Goal: Task Accomplishment & Management: Use online tool/utility

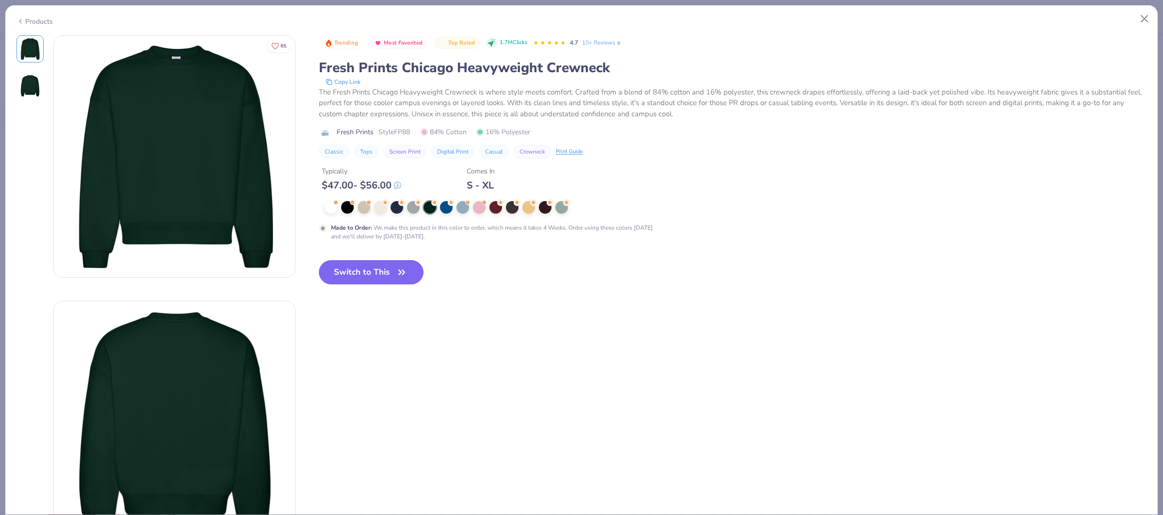
drag, startPoint x: 374, startPoint y: 276, endPoint x: 944, endPoint y: 512, distance: 617.3
click at [374, 276] on button "Switch to This" at bounding box center [371, 272] width 105 height 24
type textarea "x"
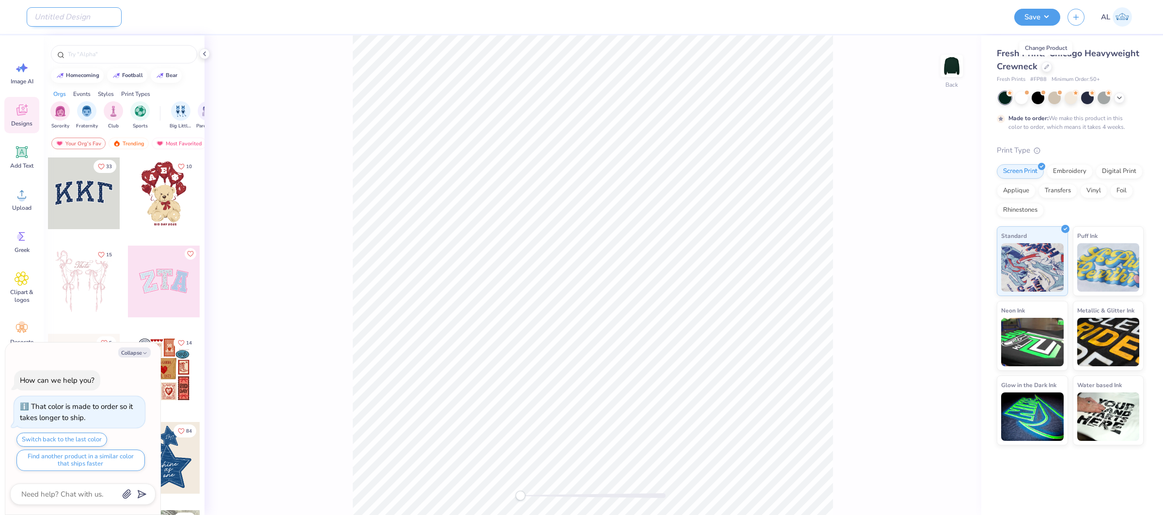
click at [32, 16] on input "Design Title" at bounding box center [74, 16] width 95 height 19
paste input "FPS240643"
type input "FPS240643"
type textarea "x"
type input "FPS240643"
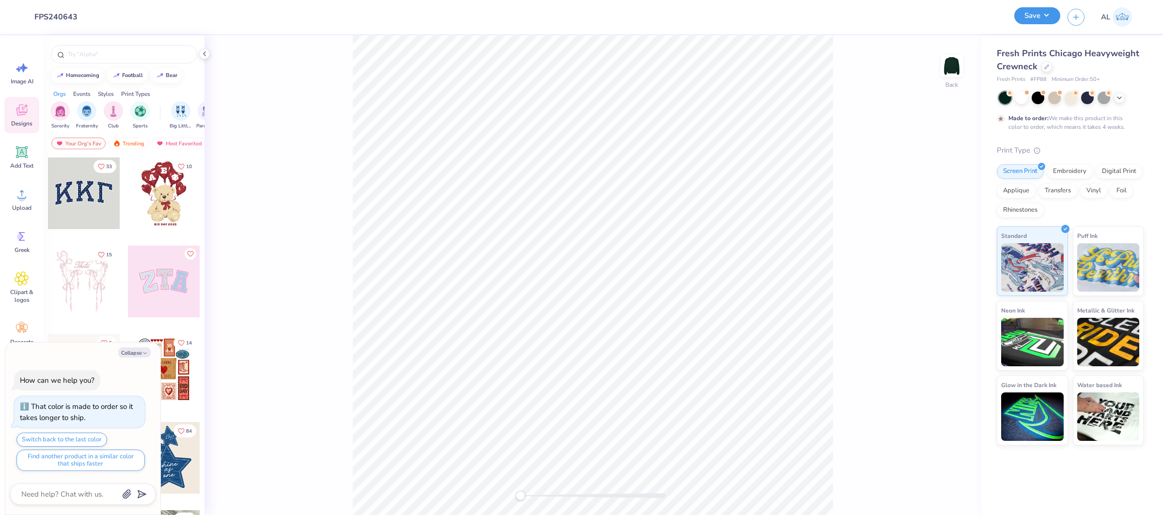
click at [1014, 16] on button "Save" at bounding box center [1037, 15] width 46 height 17
type textarea "x"
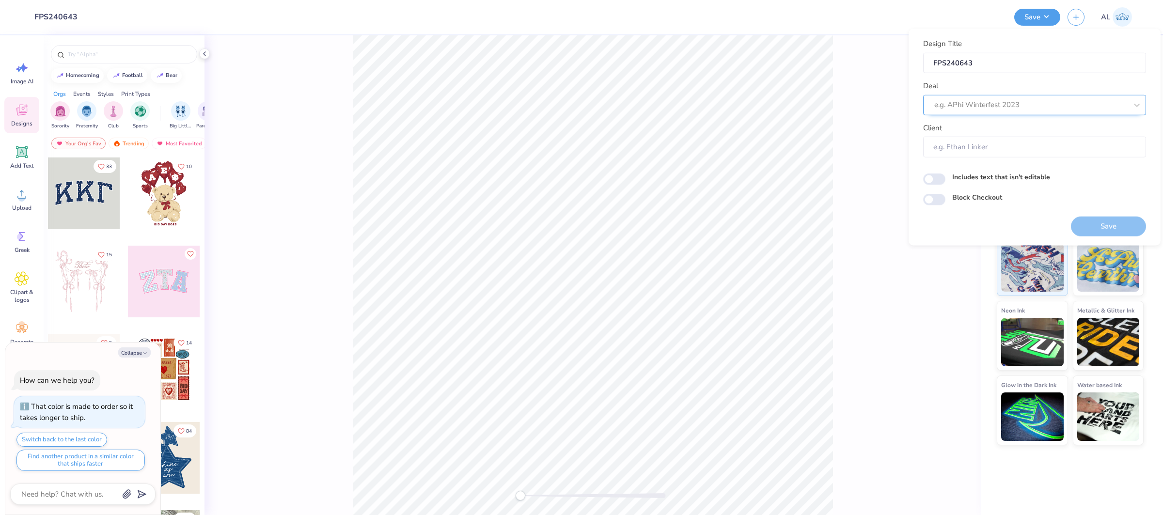
click at [997, 98] on div at bounding box center [1030, 104] width 193 height 13
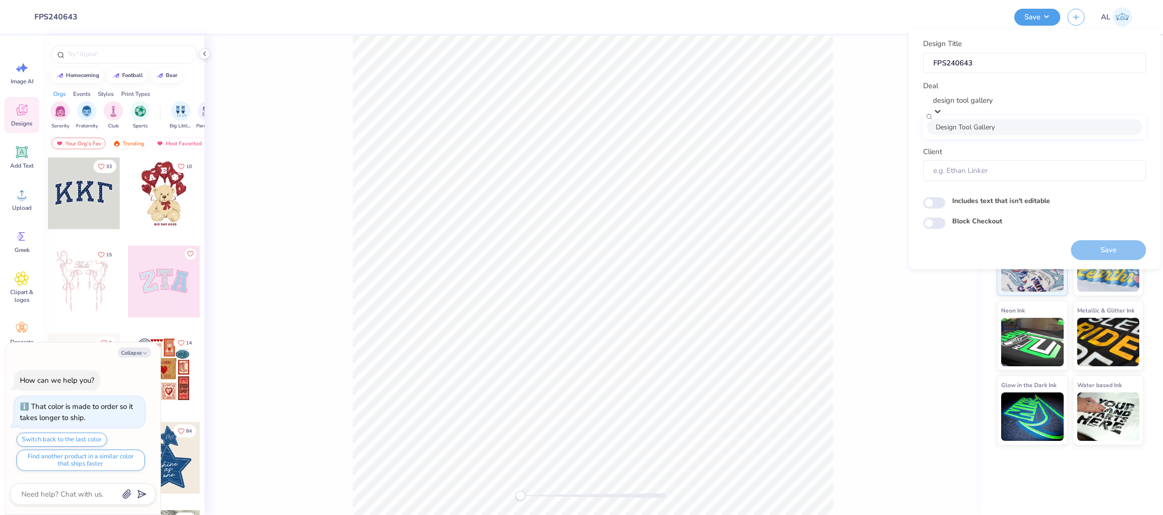
click at [995, 128] on div "Design Tool Gallery" at bounding box center [1034, 127] width 215 height 16
type input "design tool gallery"
type textarea "x"
type input "Design Tool Gallery User"
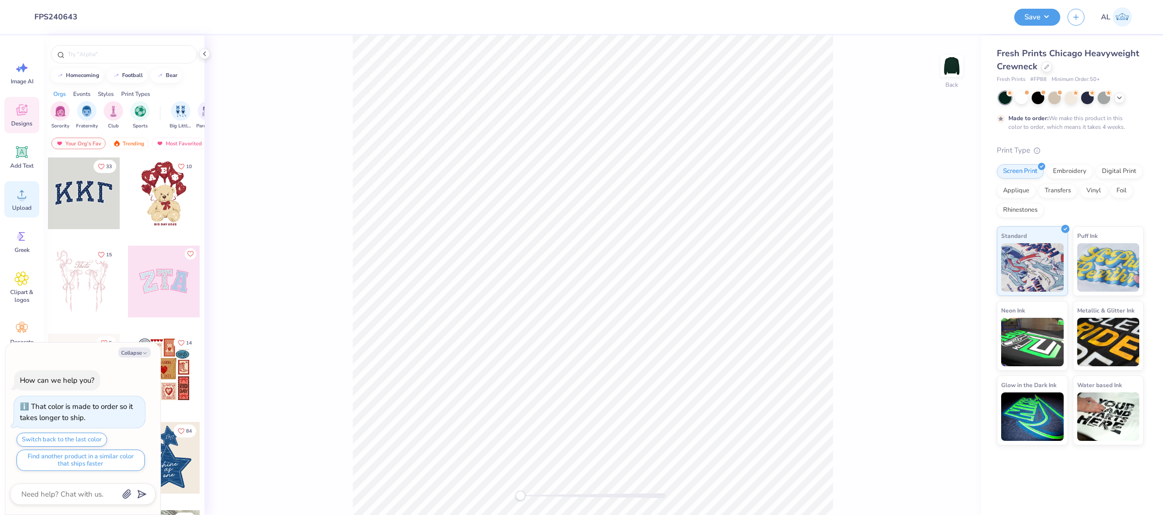
click at [26, 183] on div "Upload" at bounding box center [21, 199] width 35 height 36
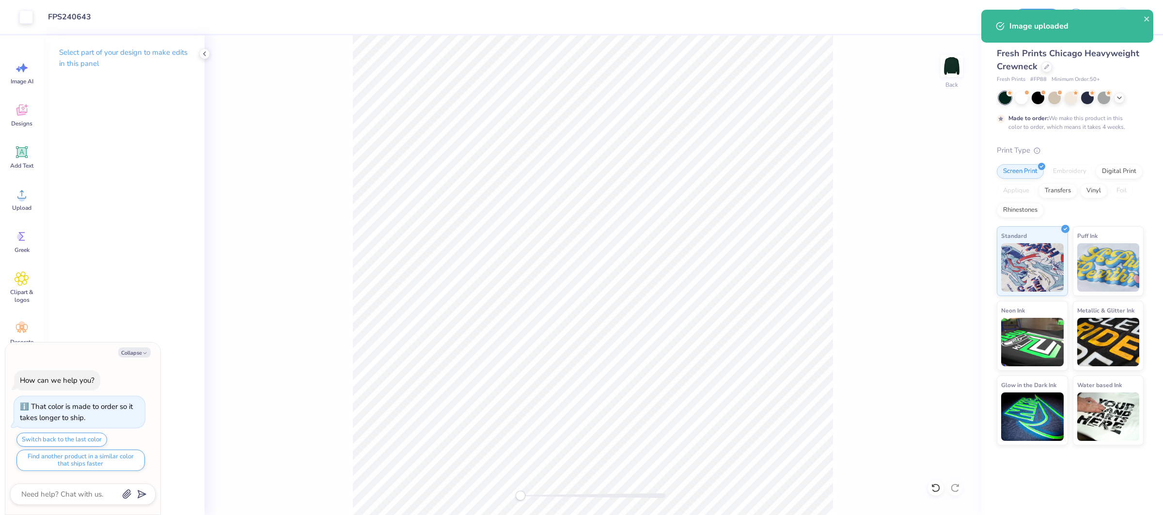
type textarea "x"
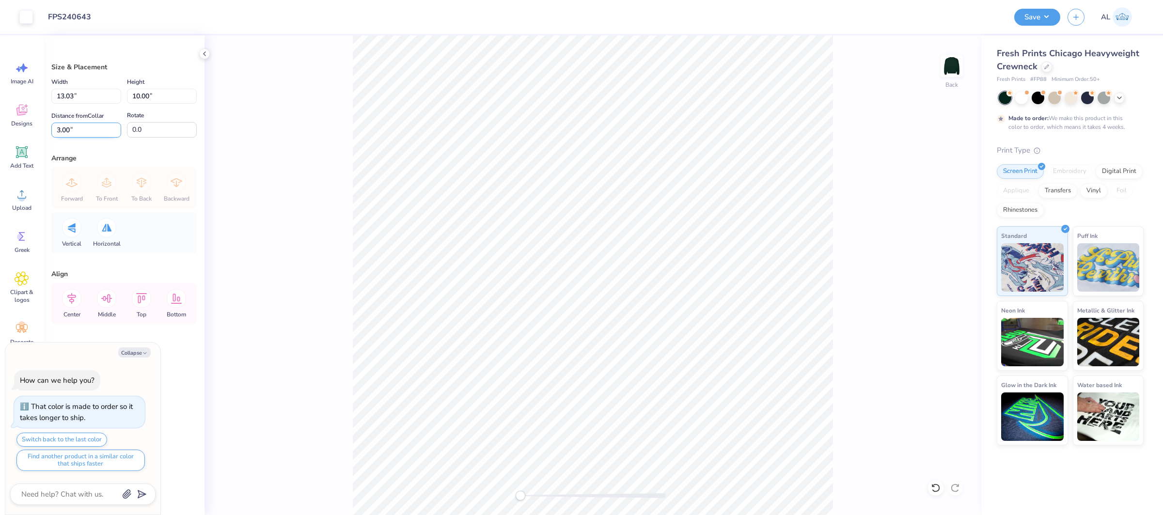
click at [66, 132] on input "3.00" at bounding box center [86, 130] width 70 height 15
type input "2"
type textarea "x"
click at [69, 96] on input "13.03" at bounding box center [86, 96] width 70 height 15
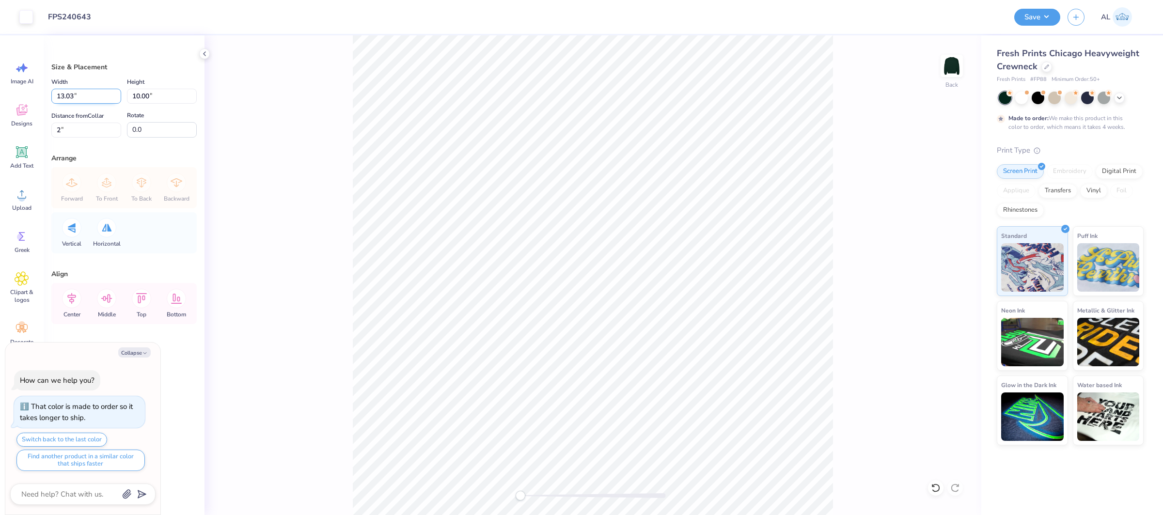
click at [69, 96] on input "13.03" at bounding box center [86, 96] width 70 height 15
type input "12"
type textarea "x"
type input "12.00"
type input "9.21"
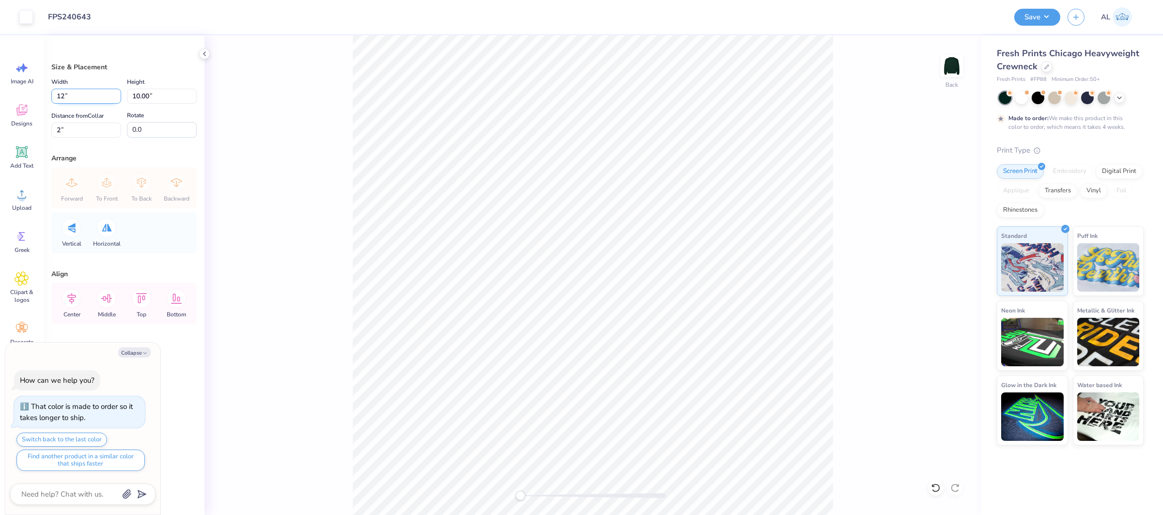
type input "2.40"
click at [69, 96] on input "12.00" at bounding box center [86, 96] width 70 height 15
type input "11"
type textarea "x"
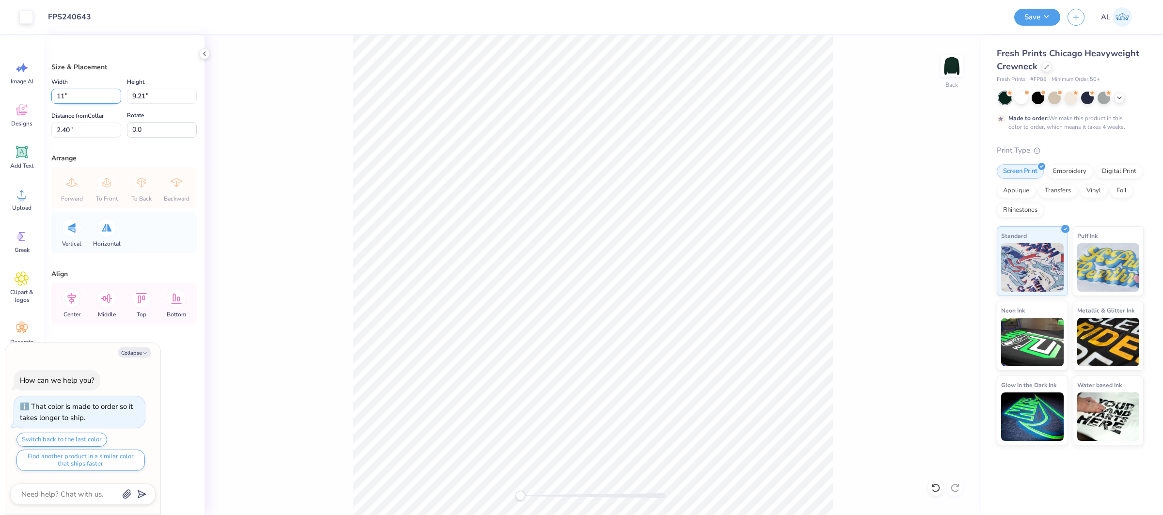
type input "11.00"
type input "8.44"
type input "2.78"
click at [69, 96] on input "11.00" at bounding box center [86, 96] width 70 height 15
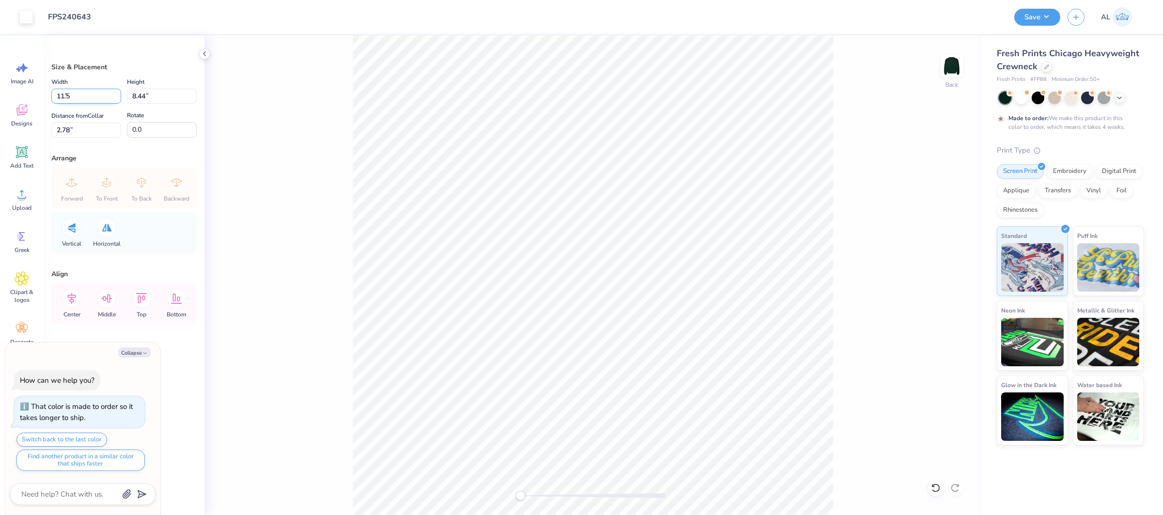
type input "11.5"
type textarea "x"
type input "11.50"
type input "8.82"
click at [58, 128] on input "2.59" at bounding box center [86, 130] width 70 height 15
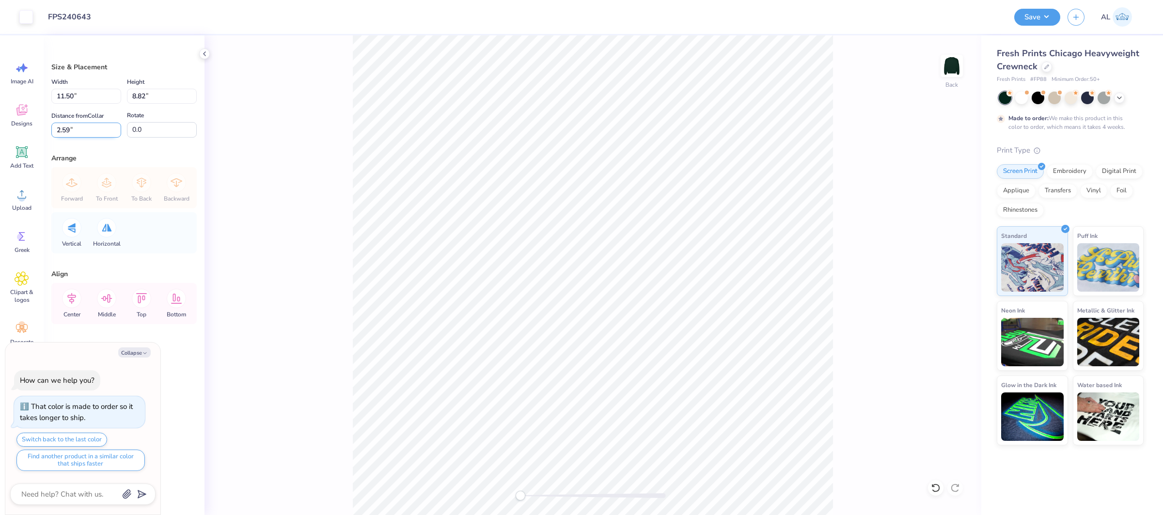
click at [58, 128] on input "2.59" at bounding box center [86, 130] width 70 height 15
type input "2"
click at [74, 303] on icon at bounding box center [71, 298] width 19 height 19
click at [273, 351] on div "Back" at bounding box center [592, 275] width 777 height 480
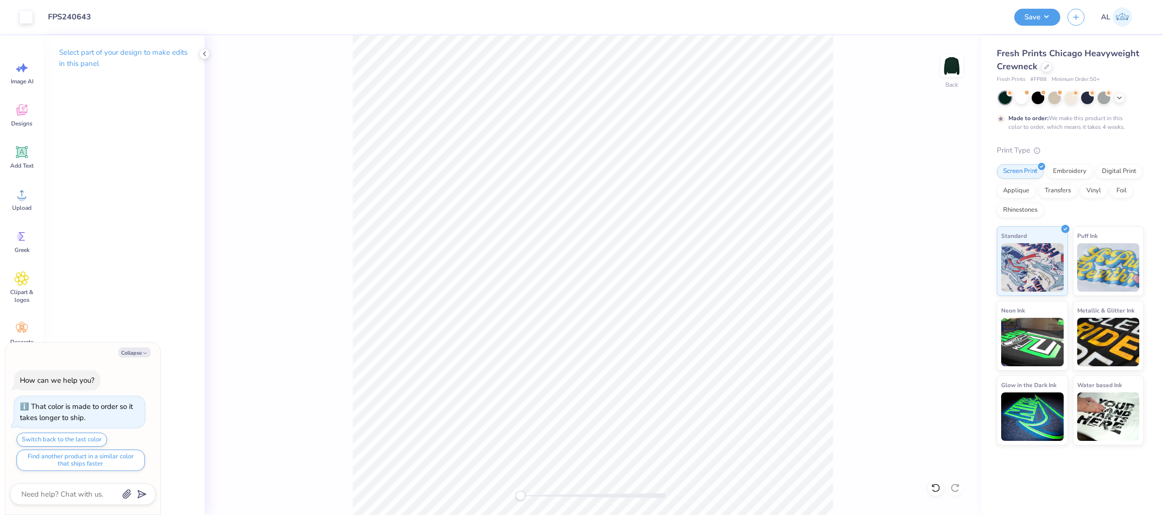
click at [131, 358] on div "Collapse How can we help you? That color is made to order so it takes longer to…" at bounding box center [82, 429] width 155 height 172
click at [136, 354] on button "Collapse" at bounding box center [134, 352] width 32 height 10
type textarea "x"
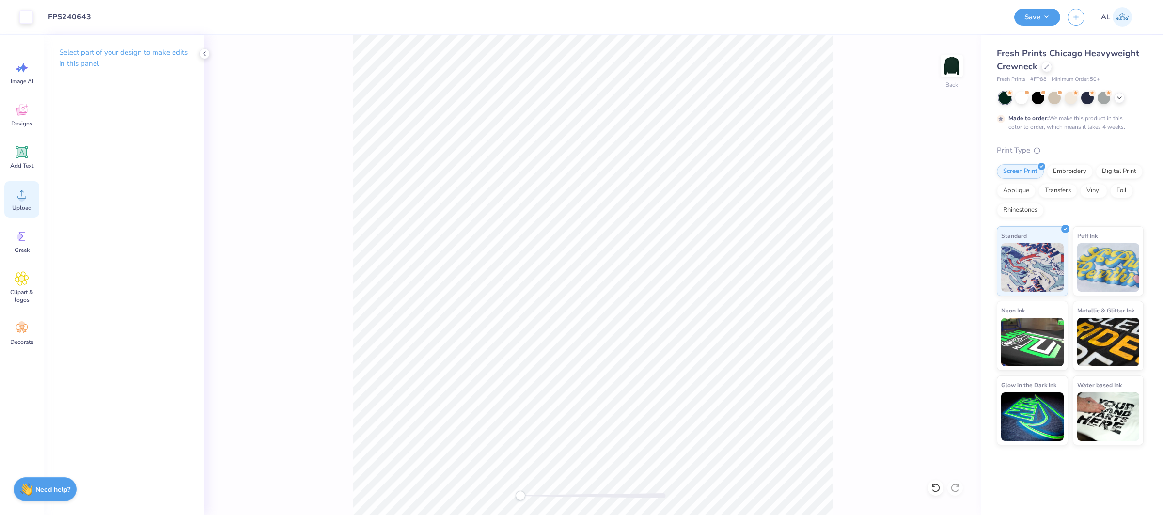
click at [18, 193] on icon at bounding box center [22, 194] width 15 height 15
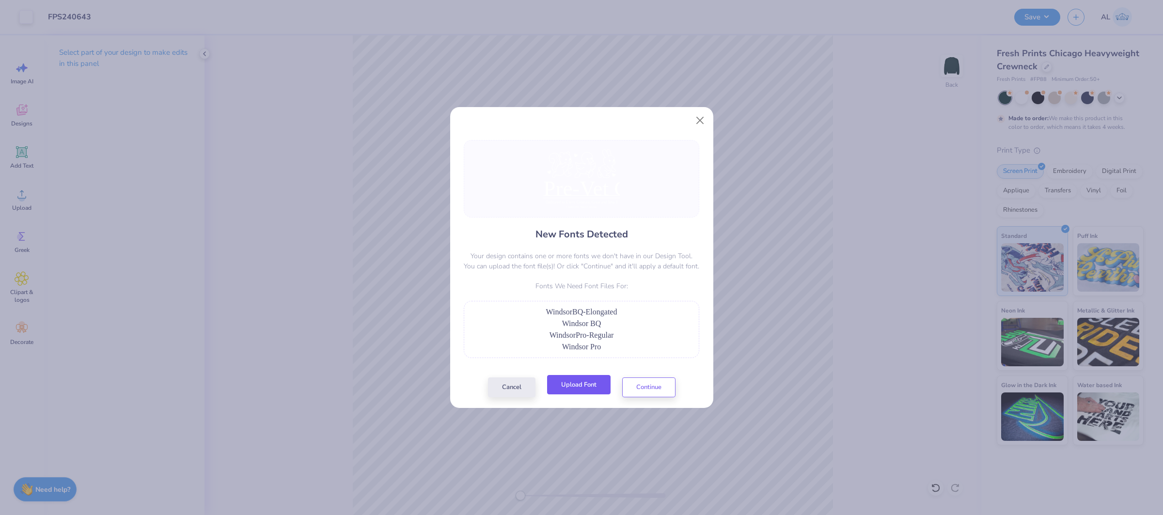
click at [592, 391] on button "Upload Font" at bounding box center [578, 385] width 63 height 20
click at [582, 388] on button "Upload Font" at bounding box center [578, 385] width 63 height 20
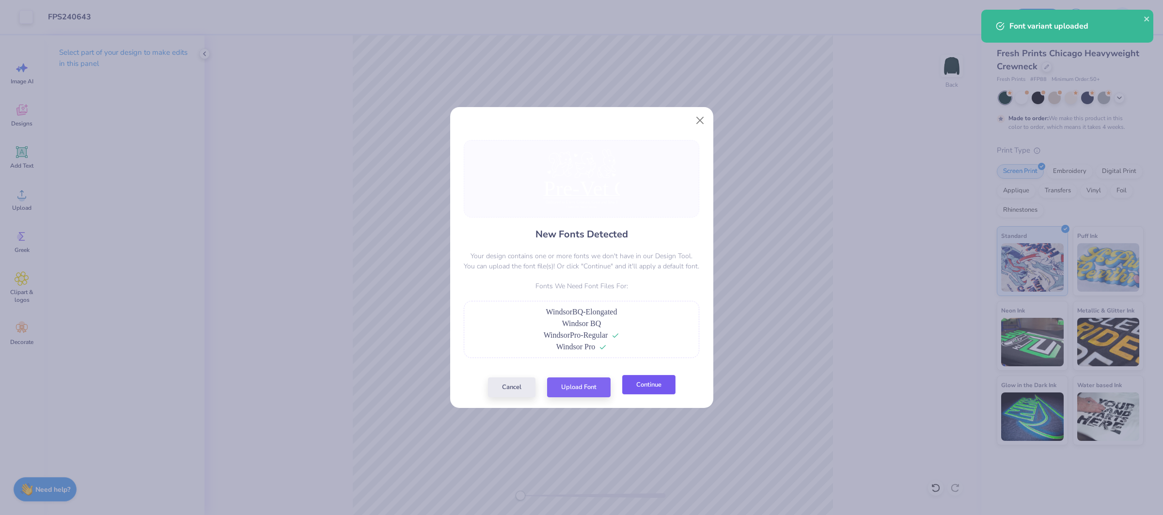
click at [654, 392] on button "Continue" at bounding box center [648, 385] width 53 height 20
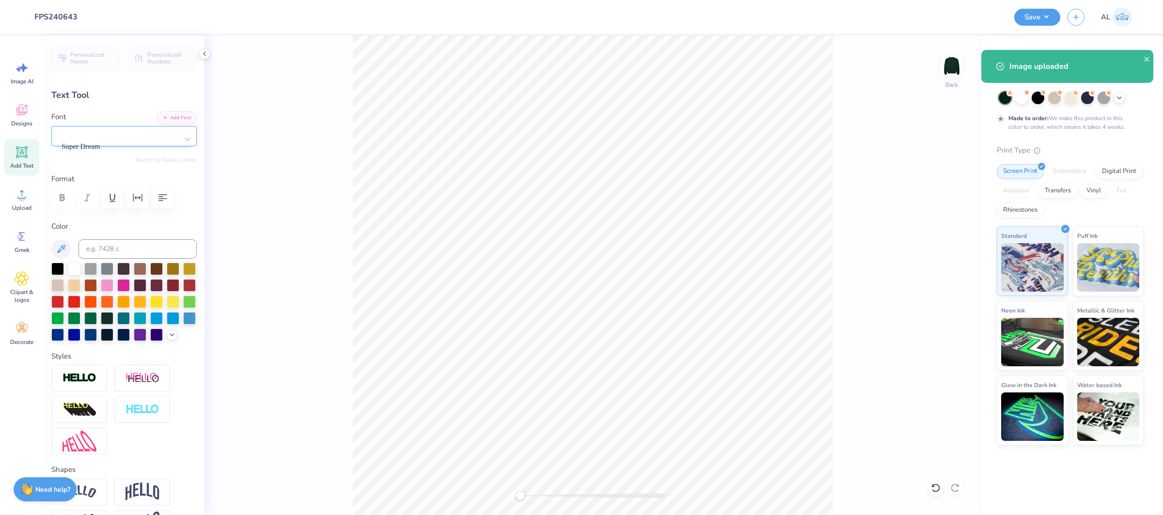
click at [82, 139] on div "Super Dream" at bounding box center [120, 139] width 117 height 26
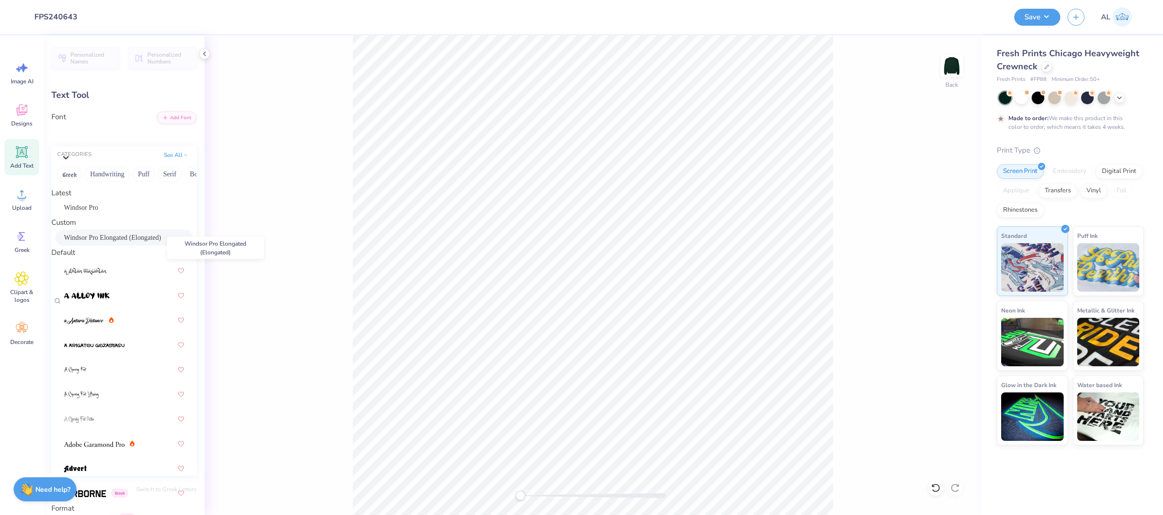
click at [114, 243] on span "Windsor Pro Elongated (Elongated)" at bounding box center [112, 238] width 97 height 10
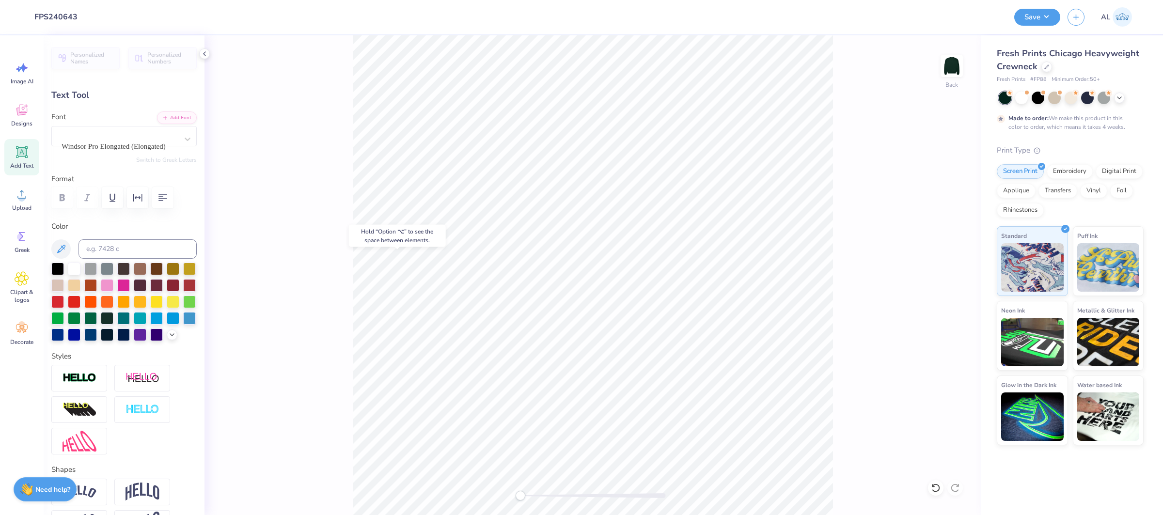
type input "9.60"
type input "0.41"
type input "13.10"
click at [136, 134] on div "Super Dream" at bounding box center [120, 139] width 117 height 26
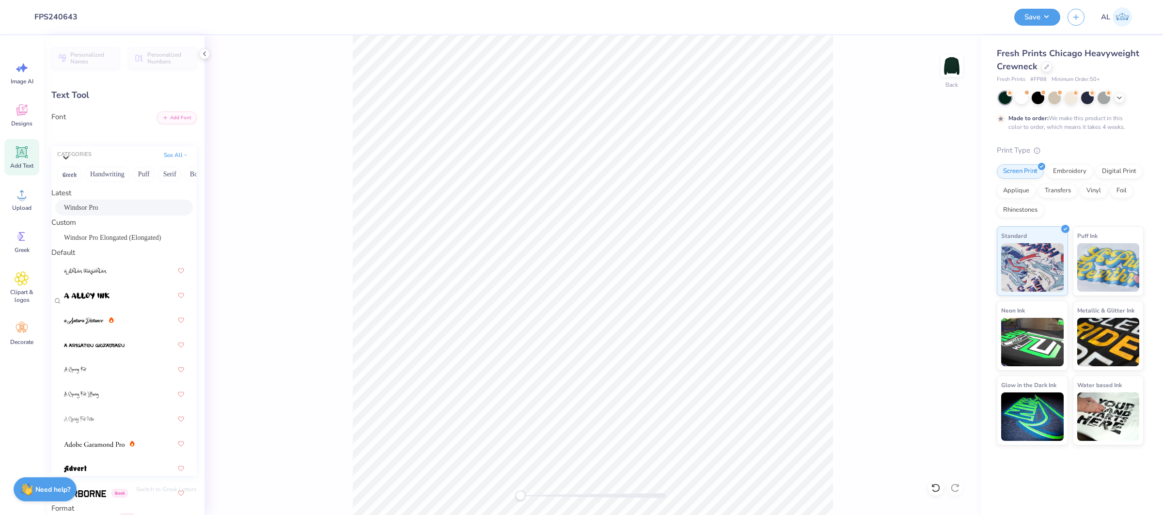
click at [118, 205] on div "Windsor Pro" at bounding box center [124, 208] width 138 height 16
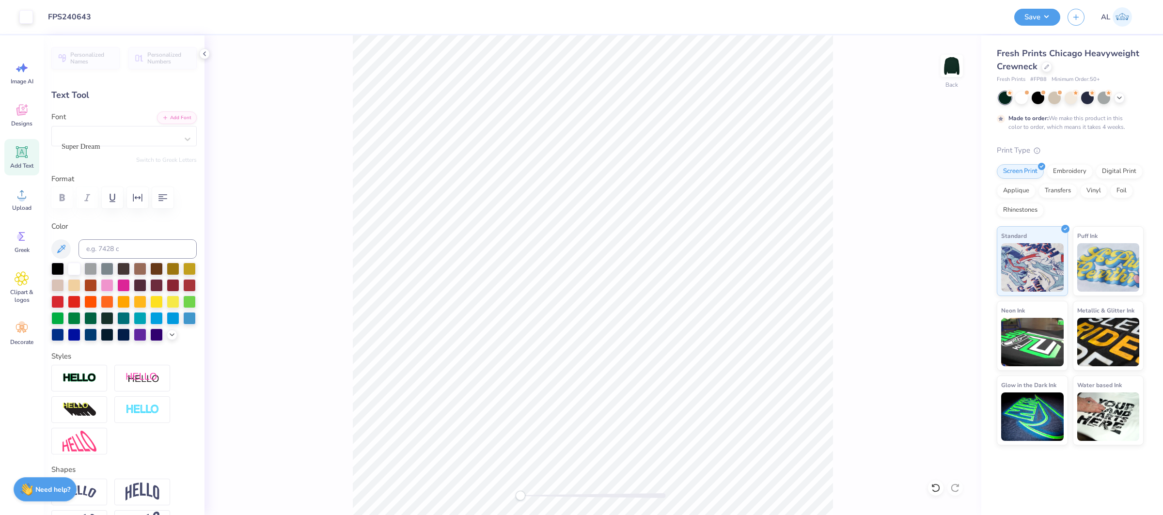
type input "4.14"
type input "0.32"
type input "13.63"
click at [81, 130] on div "Super Dream" at bounding box center [120, 139] width 117 height 26
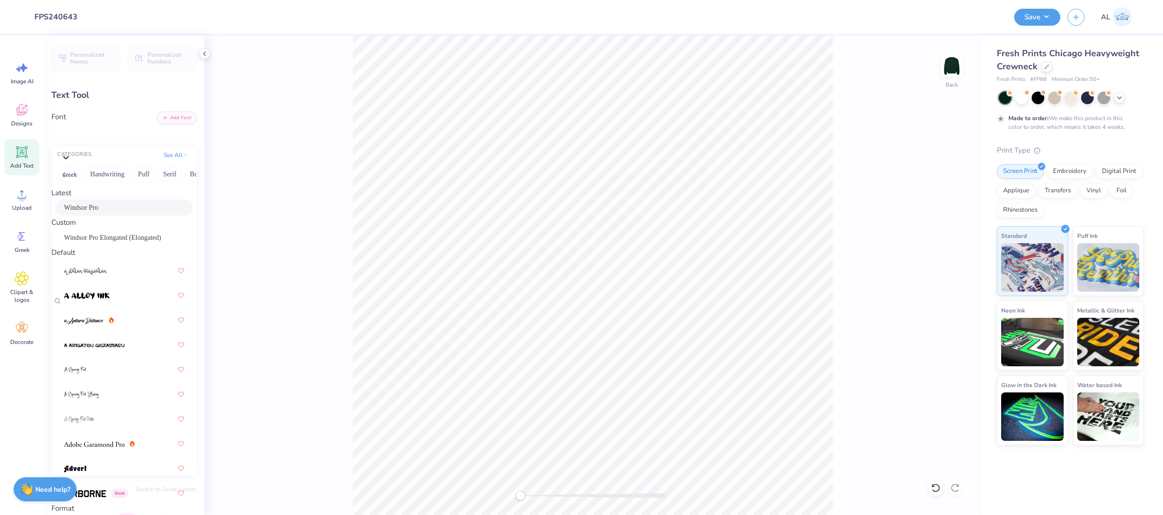
click at [130, 213] on div "Windsor Pro" at bounding box center [124, 208] width 120 height 10
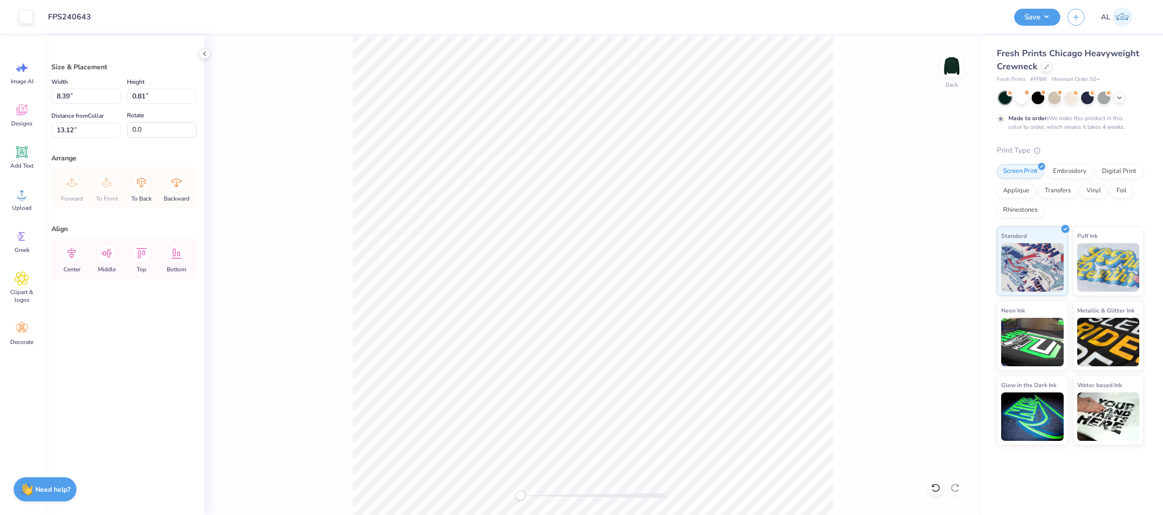
type input "13.12"
type input "8.96"
type input "6.89"
type input "10.10"
click at [68, 100] on input "8.96" at bounding box center [86, 96] width 70 height 15
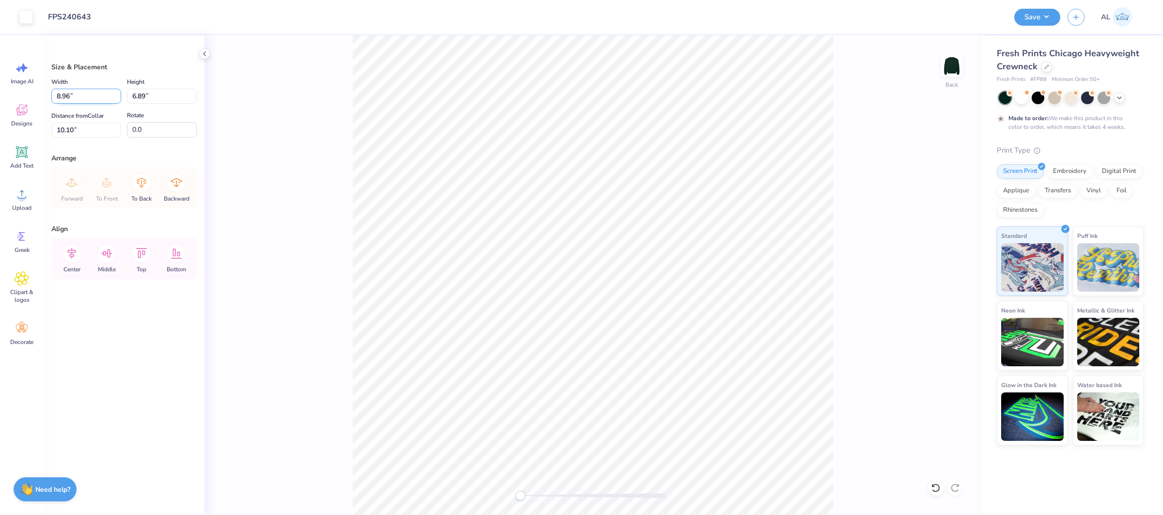
click at [68, 100] on input "8.96" at bounding box center [86, 96] width 70 height 15
type input "11.50"
type input "8.84"
type input "1.98"
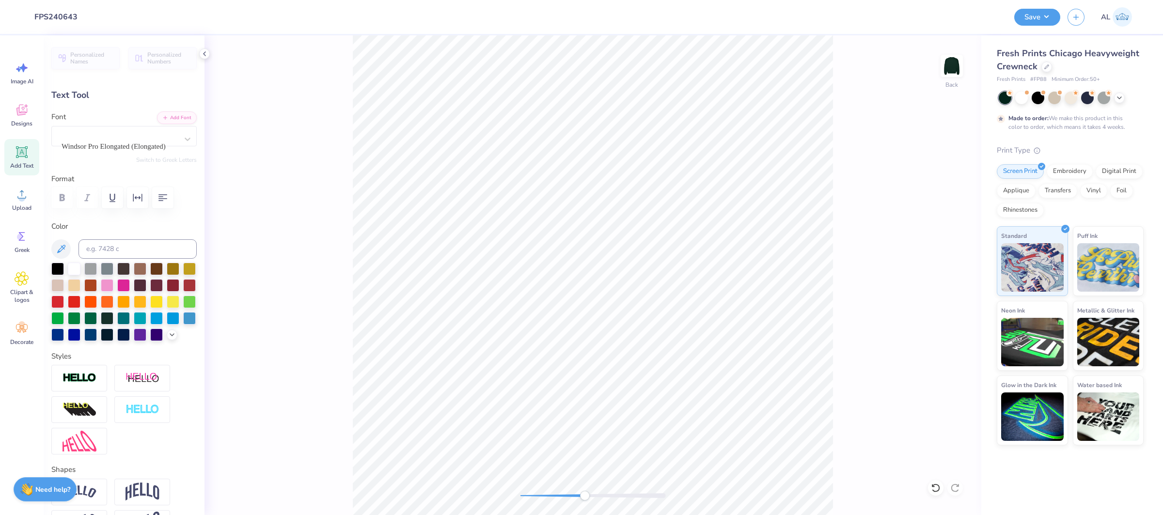
type input "11.36"
type input "2.59"
type input "6.40"
type input "9.92"
type input "2.26"
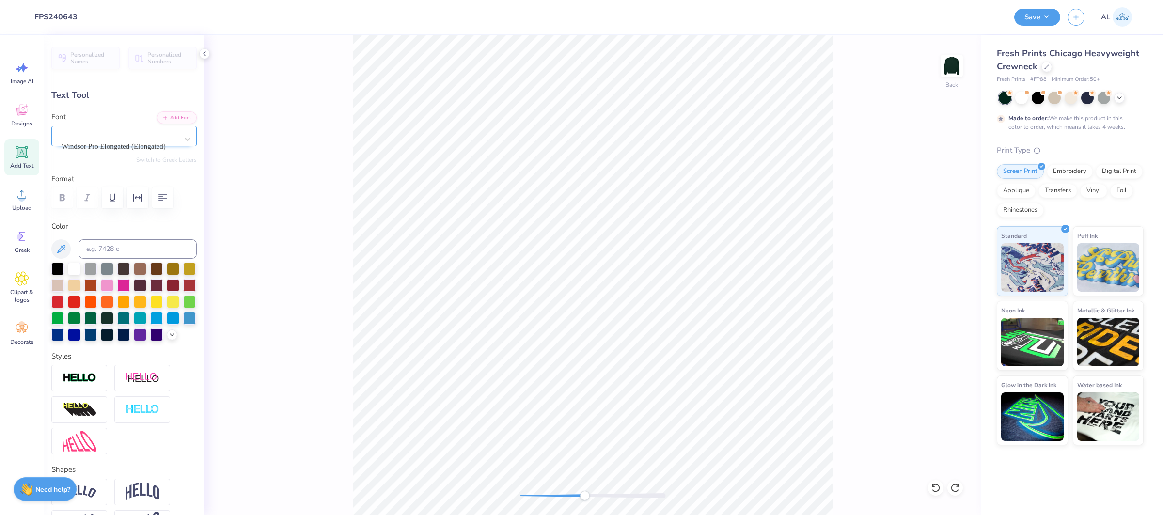
type input "6.73"
click at [163, 116] on icon "button" at bounding box center [165, 117] width 6 height 6
type input "11.26"
type input "2.36"
type input "6.64"
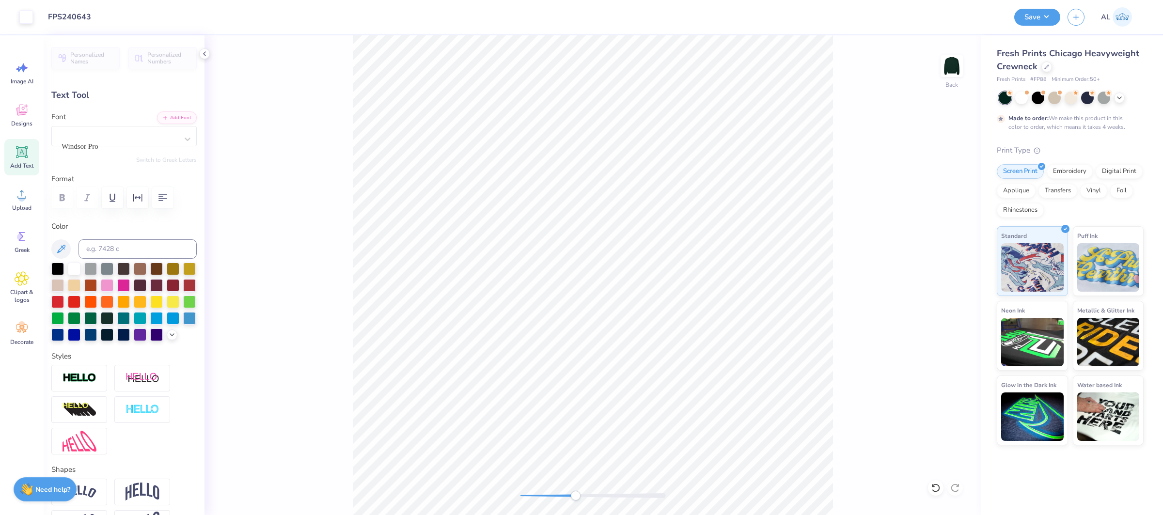
type input "10.77"
type input "0.48"
type input "9.78"
type input "4.64"
type input "0.35"
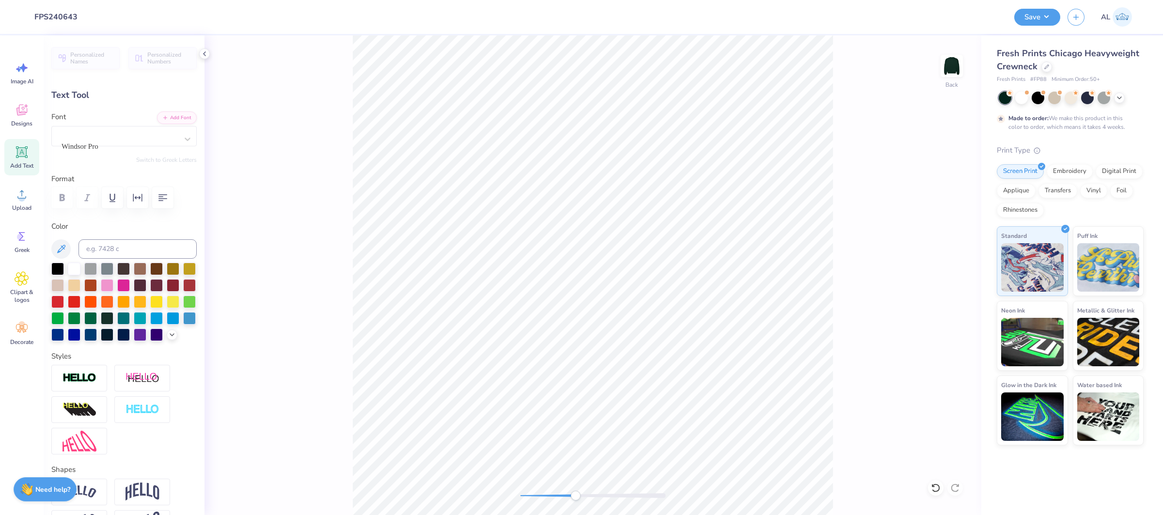
type input "10.47"
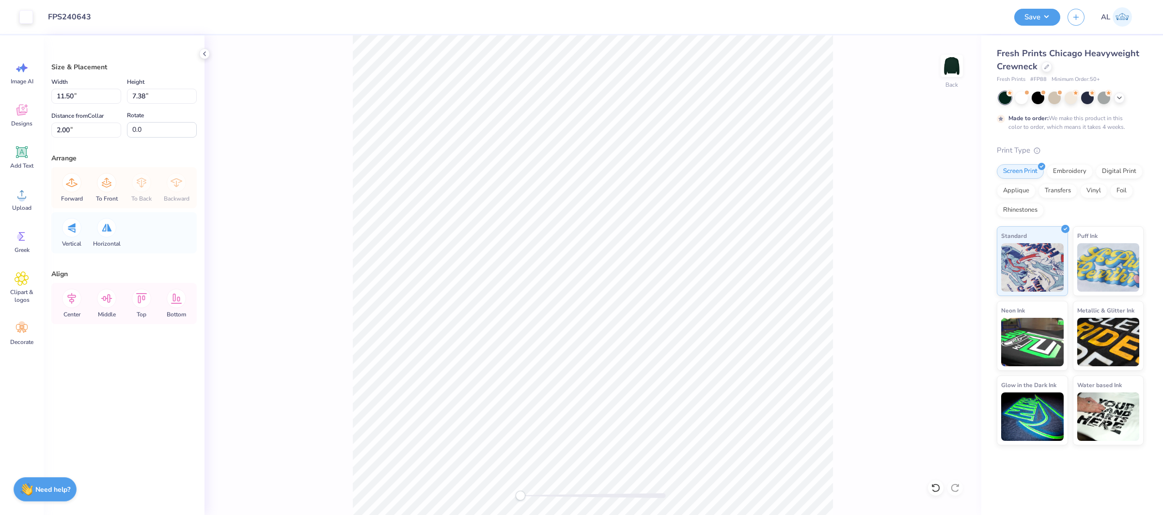
click at [315, 200] on div "Back" at bounding box center [592, 275] width 777 height 480
click at [352, 175] on div "Back" at bounding box center [592, 275] width 777 height 480
click at [76, 256] on icon at bounding box center [71, 253] width 19 height 19
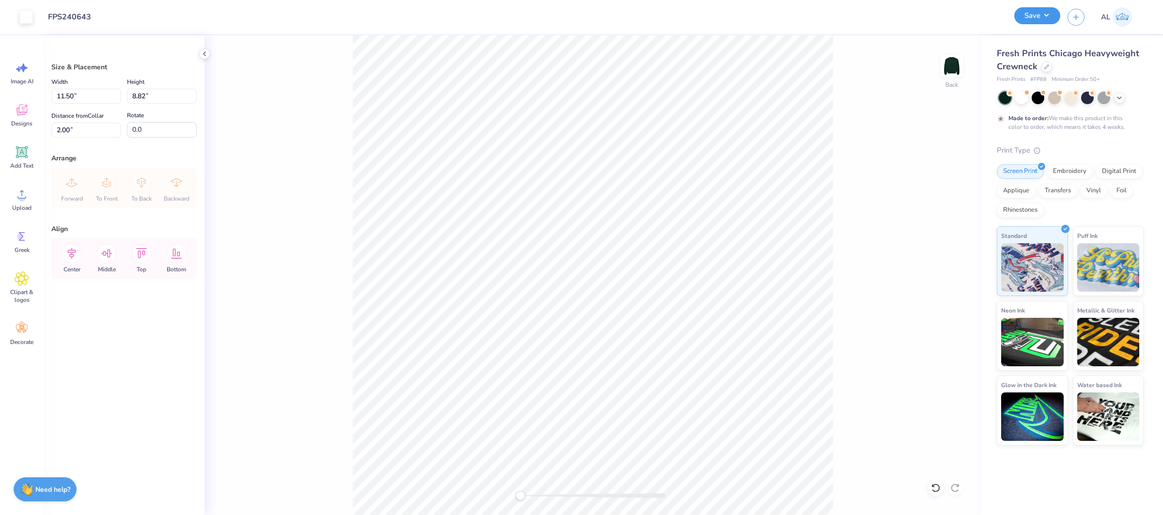
click at [1042, 18] on button "Save" at bounding box center [1037, 15] width 46 height 17
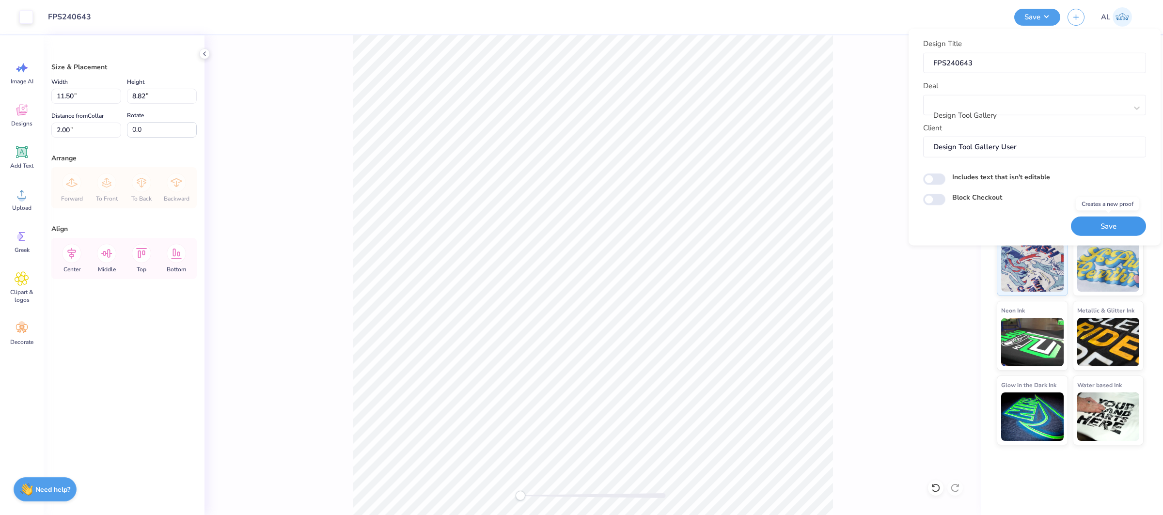
click at [1101, 226] on button "Save" at bounding box center [1108, 226] width 75 height 20
